Goal: Use online tool/utility: Utilize a website feature to perform a specific function

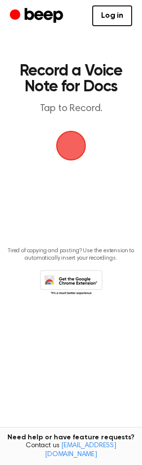
click at [72, 141] on span "button" at bounding box center [71, 146] width 30 height 30
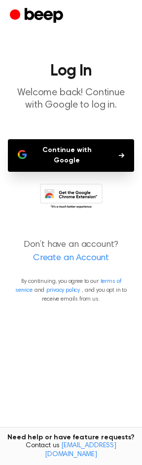
click at [72, 141] on button "Continue with Google" at bounding box center [71, 155] width 126 height 33
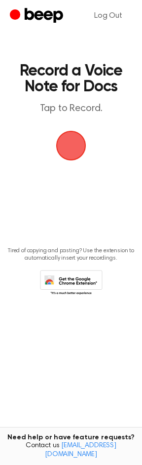
click at [63, 156] on span "button" at bounding box center [71, 146] width 28 height 28
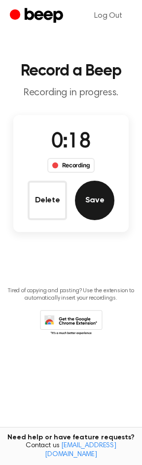
click at [92, 194] on button "Save" at bounding box center [94, 200] width 39 height 39
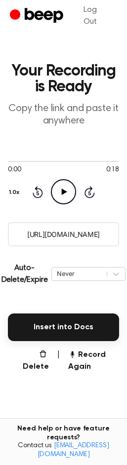
click at [58, 186] on icon "Play Audio" at bounding box center [63, 191] width 25 height 25
